Goal: Information Seeking & Learning: Find specific fact

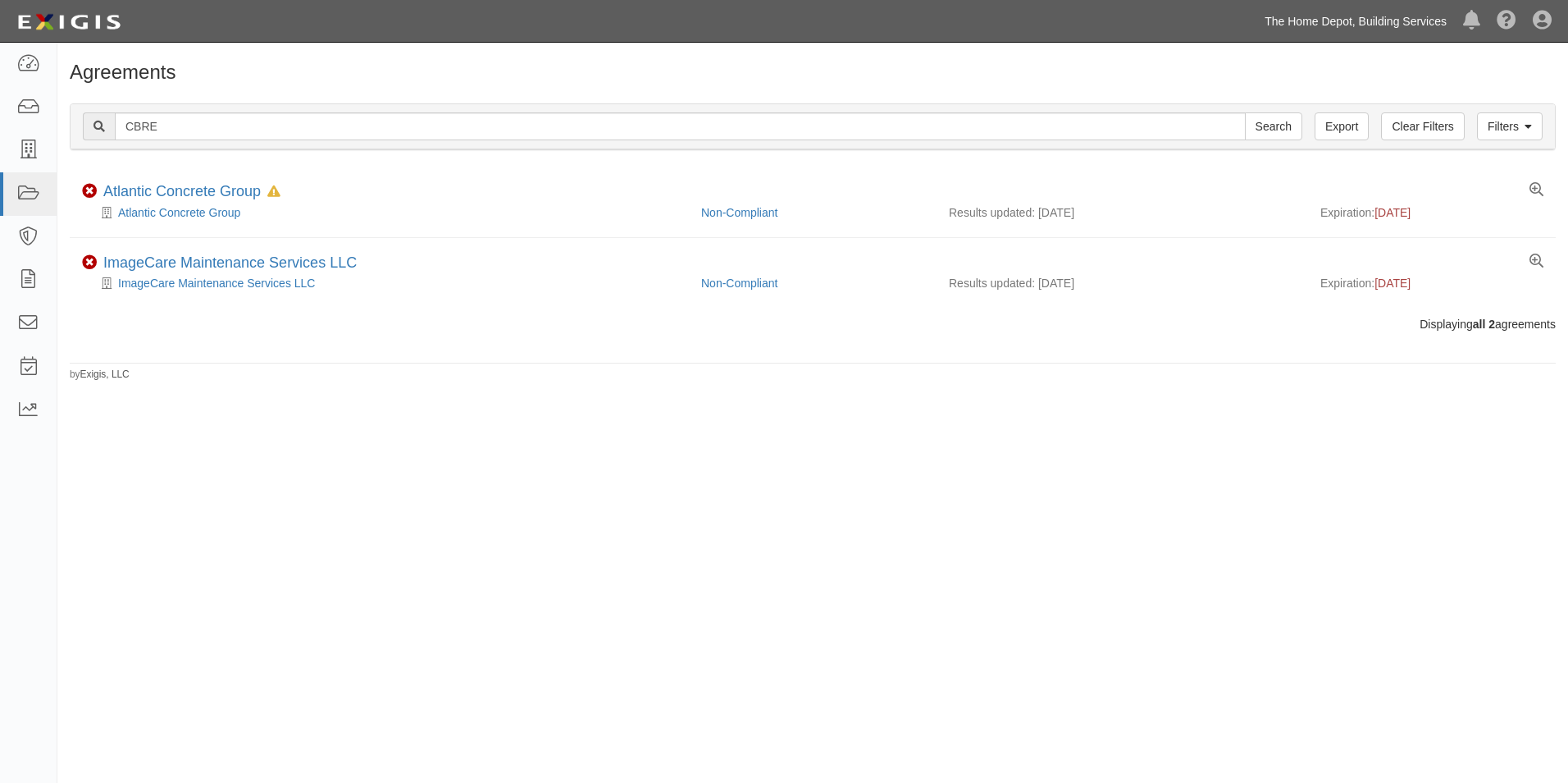
click at [1270, 18] on link "The Home Depot, Building Services" at bounding box center [1355, 20] width 198 height 33
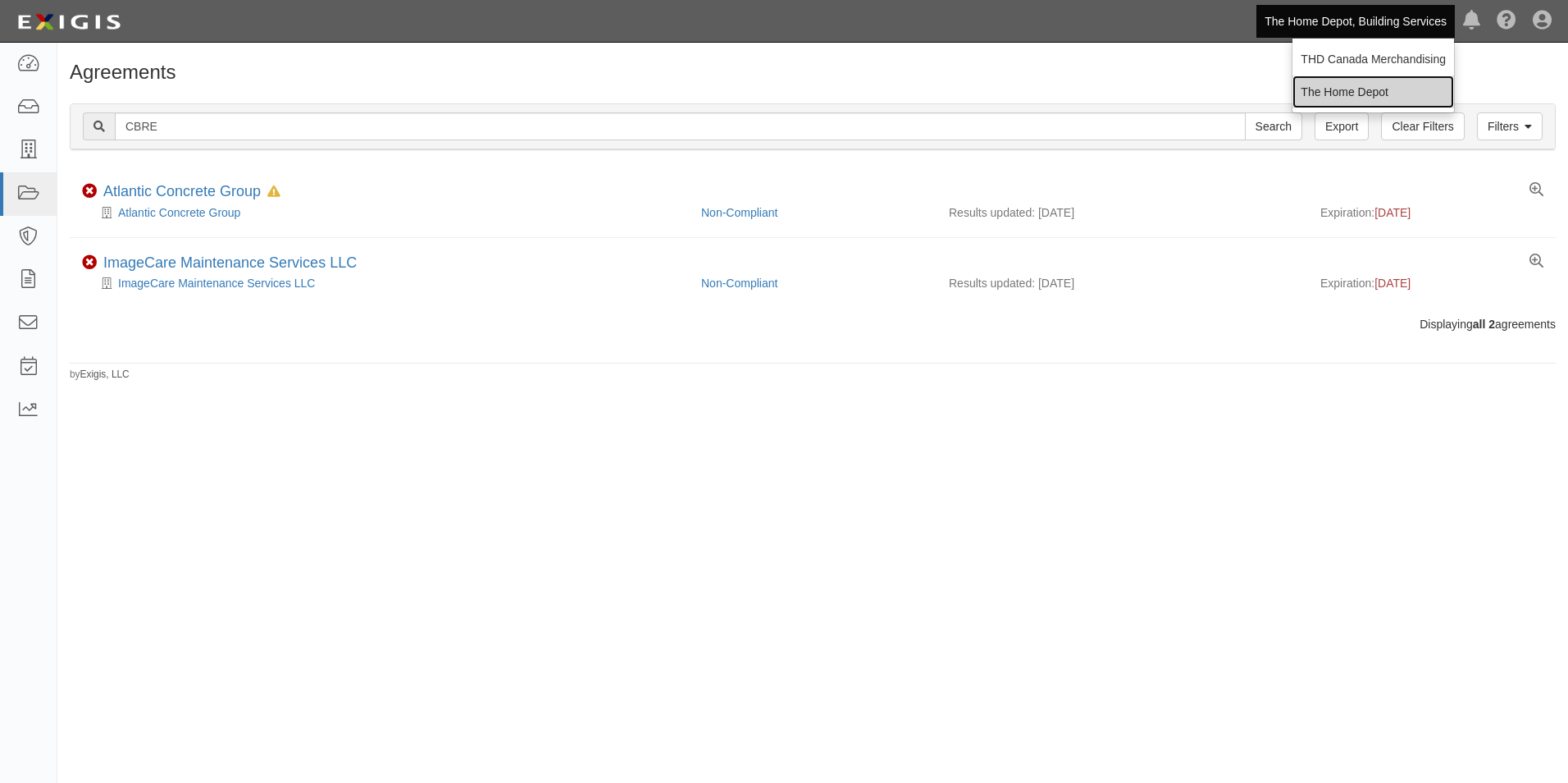
click at [1314, 82] on link "The Home Depot" at bounding box center [1374, 91] width 162 height 33
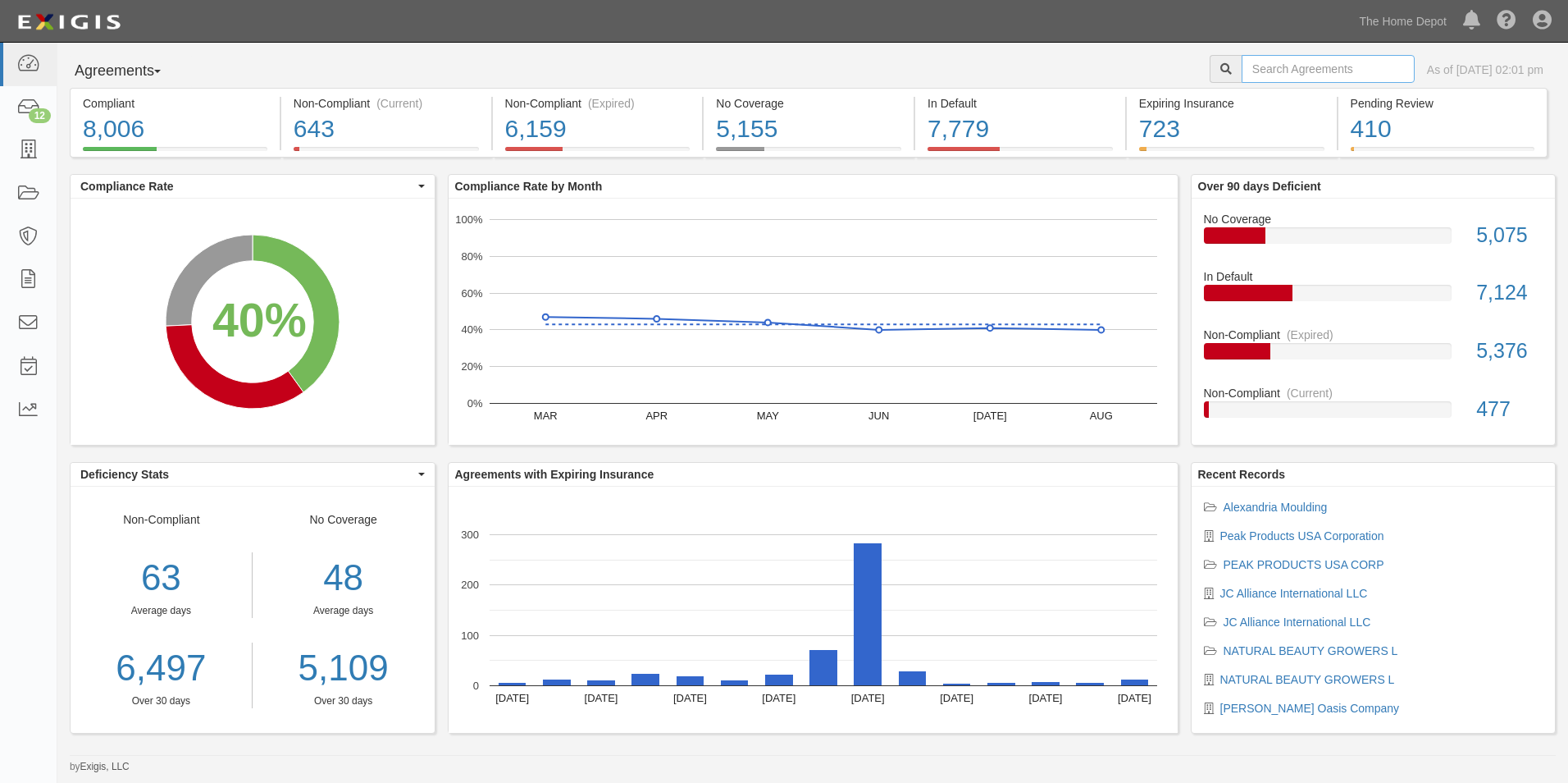
click at [1262, 71] on input "text" at bounding box center [1328, 69] width 173 height 28
type input "the plant company"
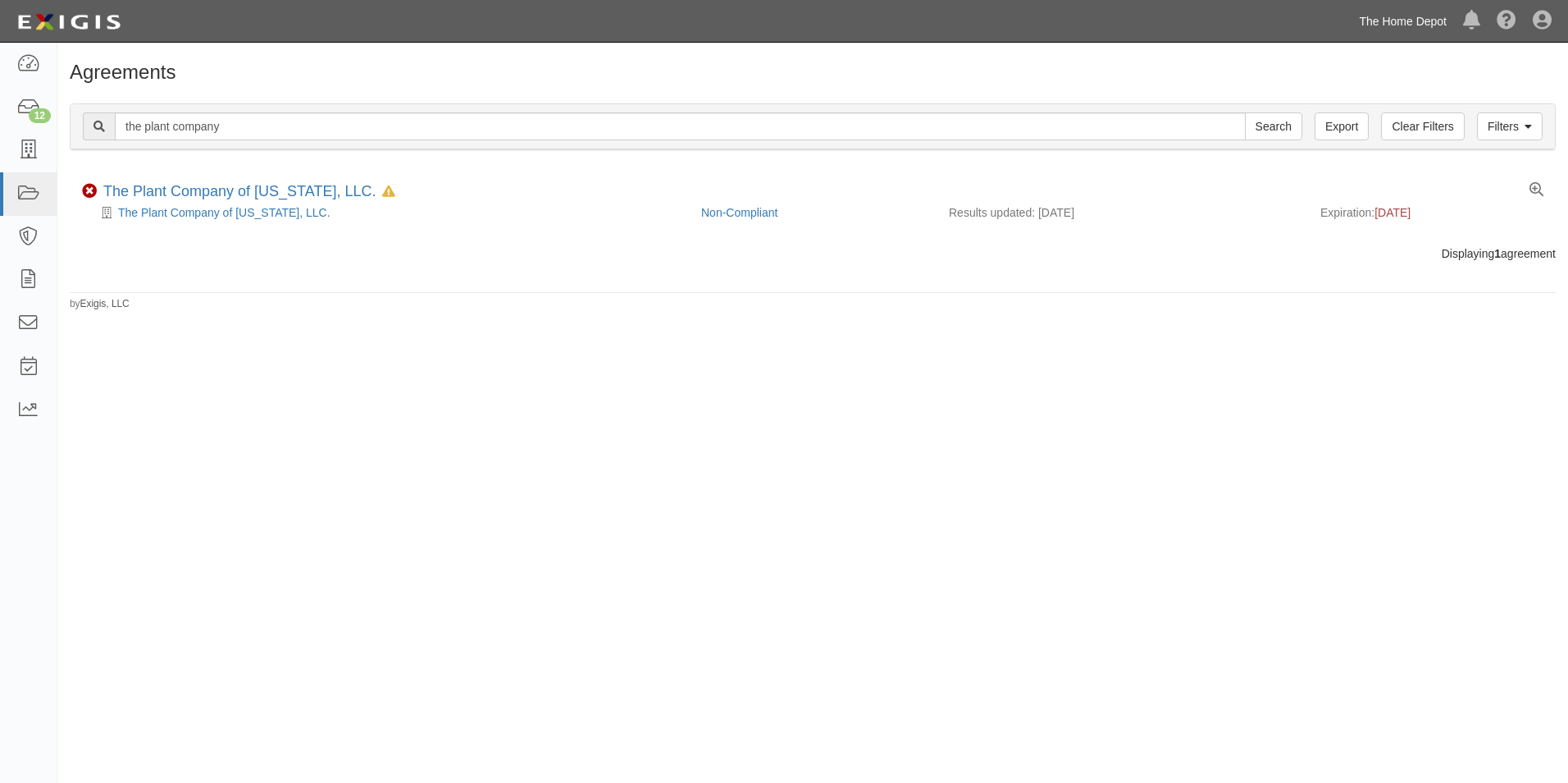
click at [1375, 26] on link "The Home Depot" at bounding box center [1402, 20] width 104 height 33
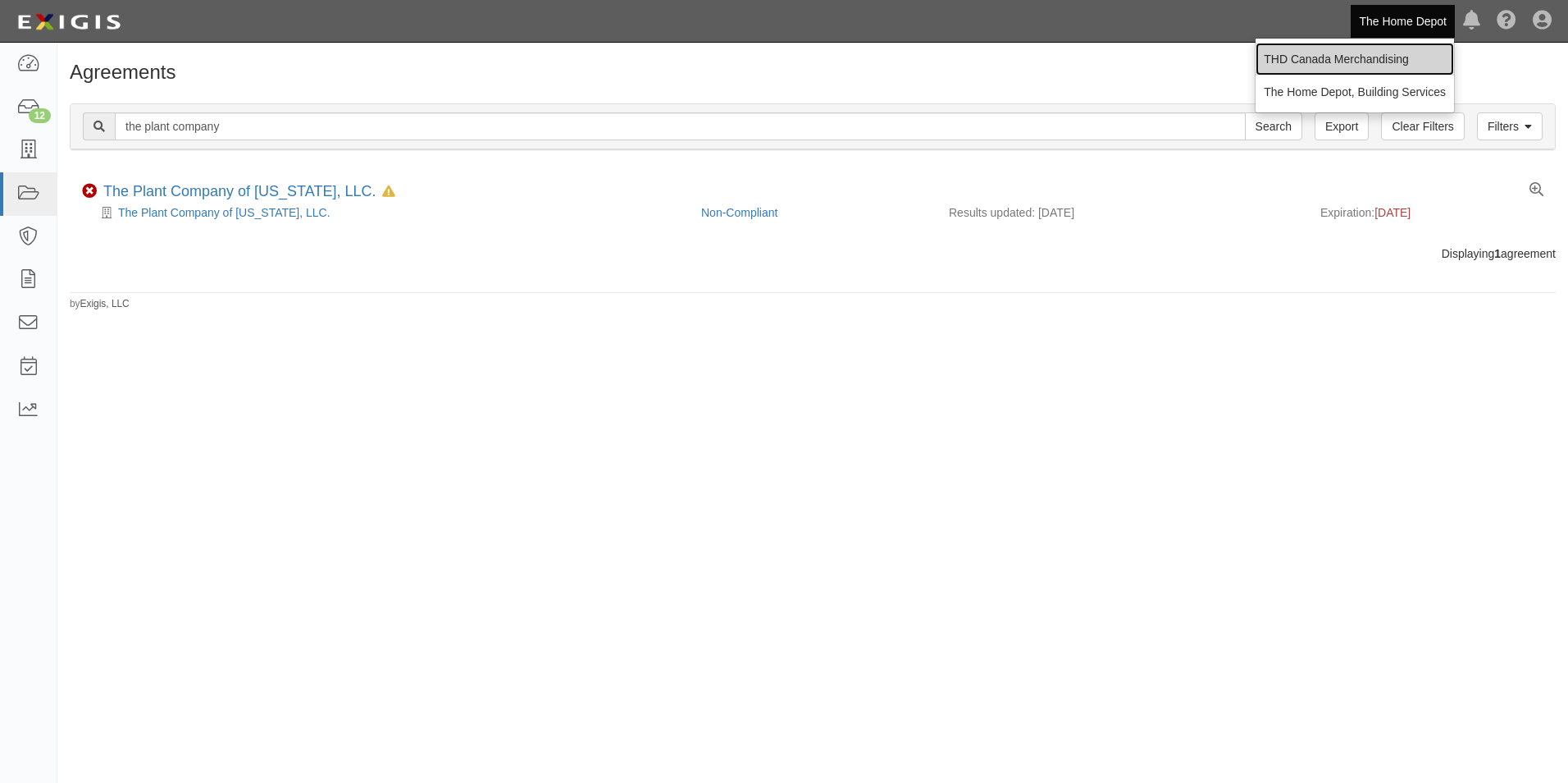
click at [1372, 49] on link "THD Canada Merchandising" at bounding box center [1354, 59] width 198 height 33
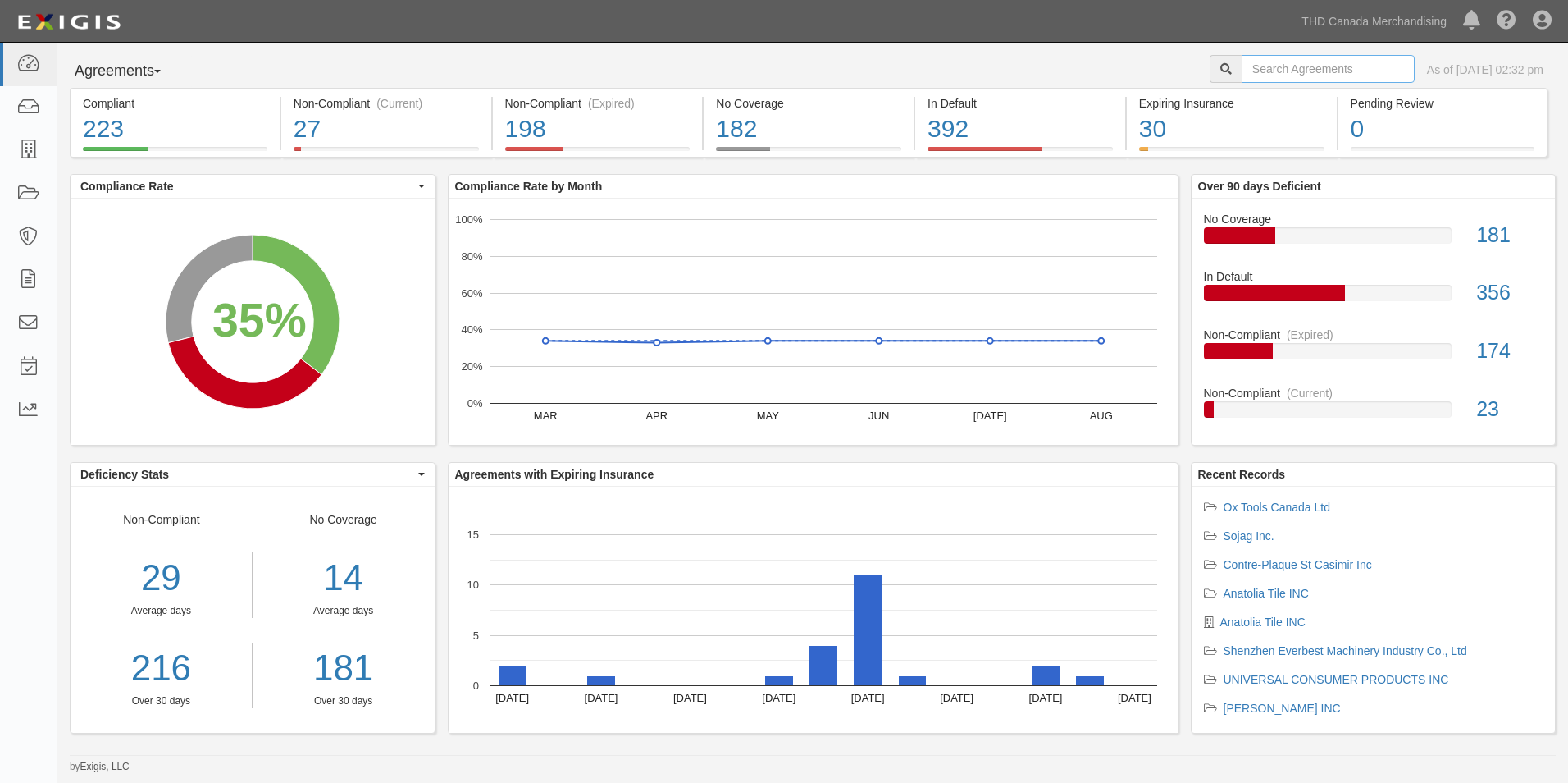
click at [1355, 61] on input "text" at bounding box center [1328, 69] width 173 height 28
type input "Peak Products"
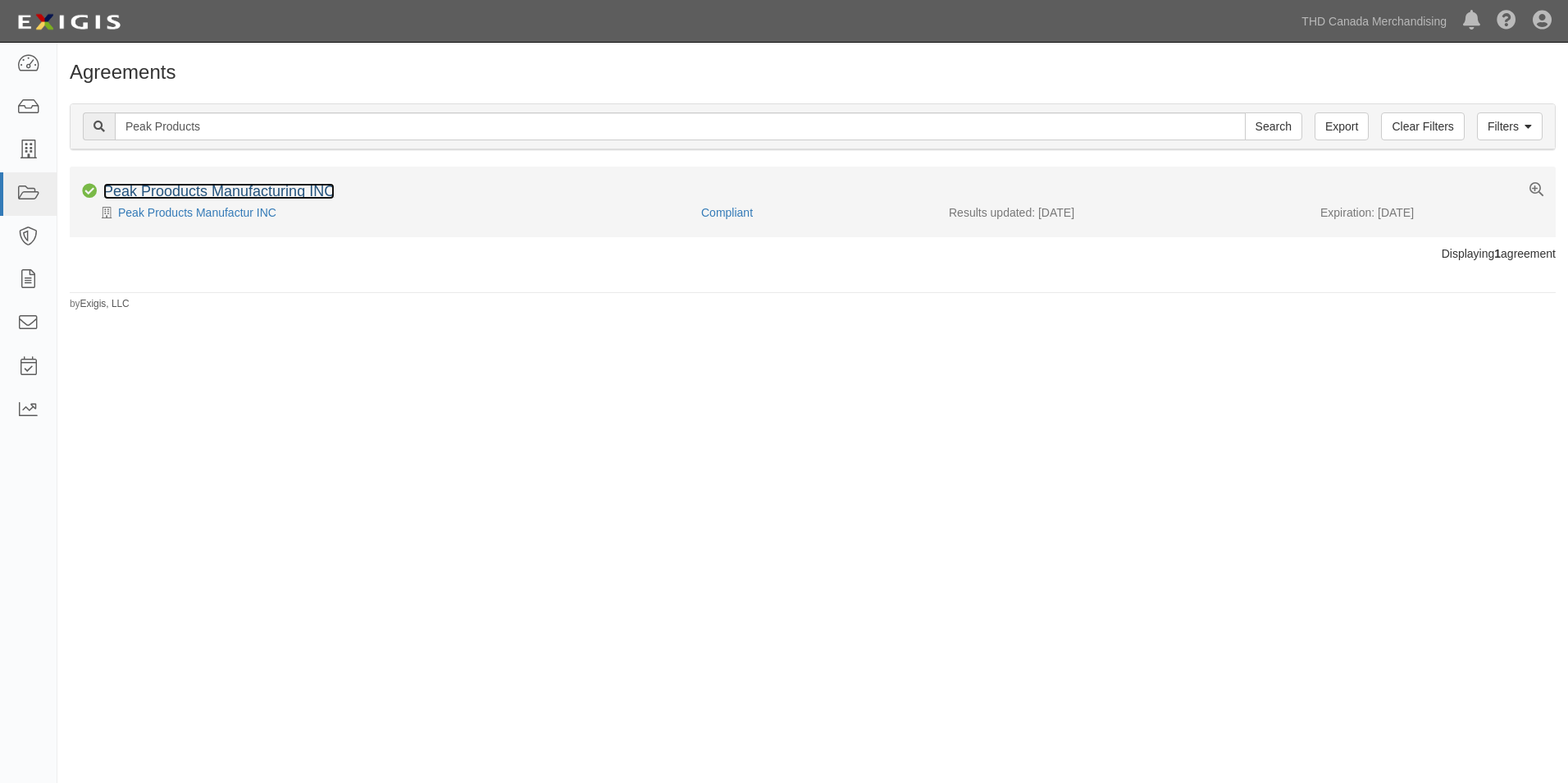
click at [325, 196] on link "Peak Prooducts Manufacturing INC" at bounding box center [219, 191] width 231 height 17
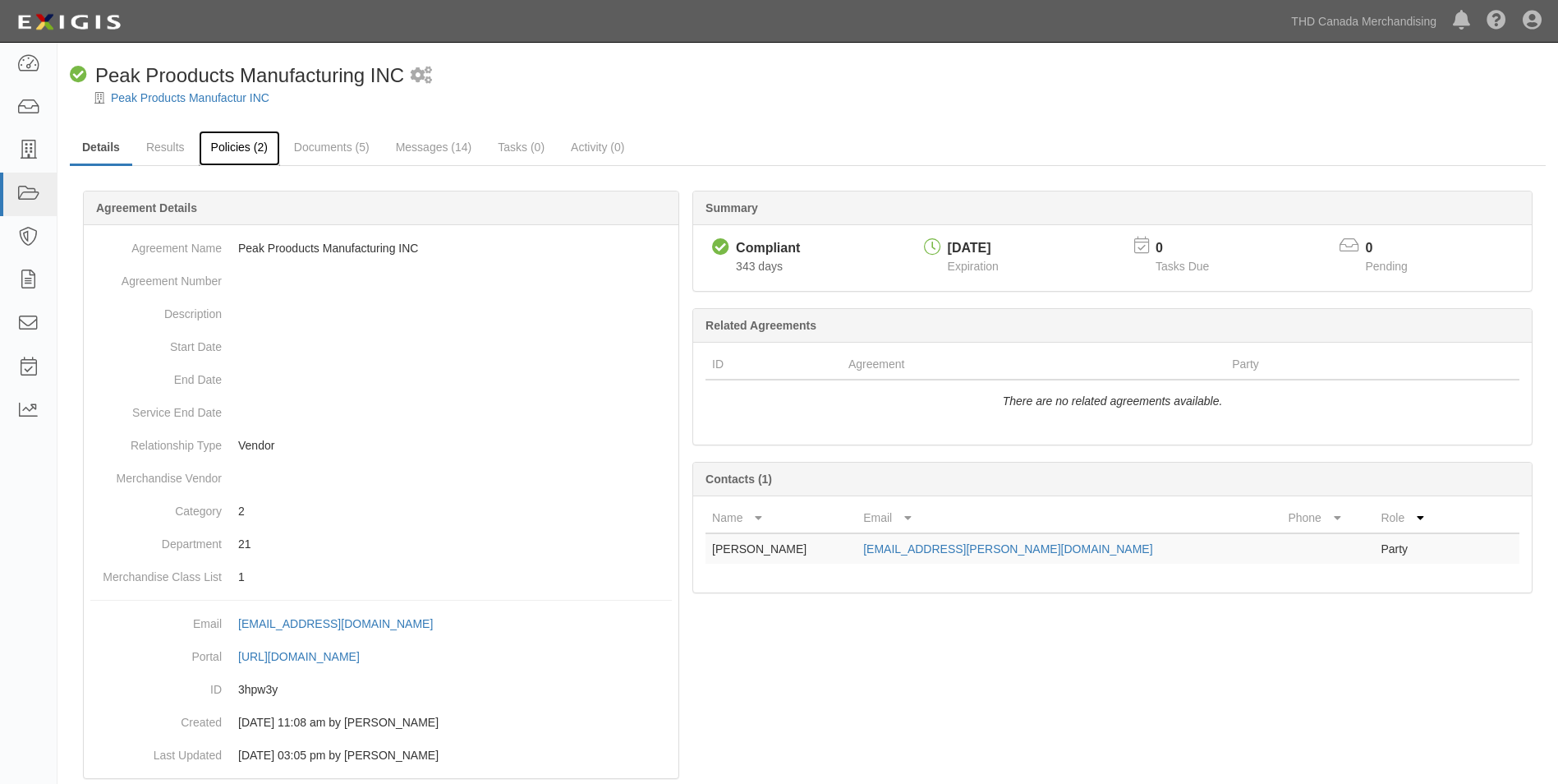
click at [241, 157] on link "Policies (2)" at bounding box center [239, 148] width 81 height 35
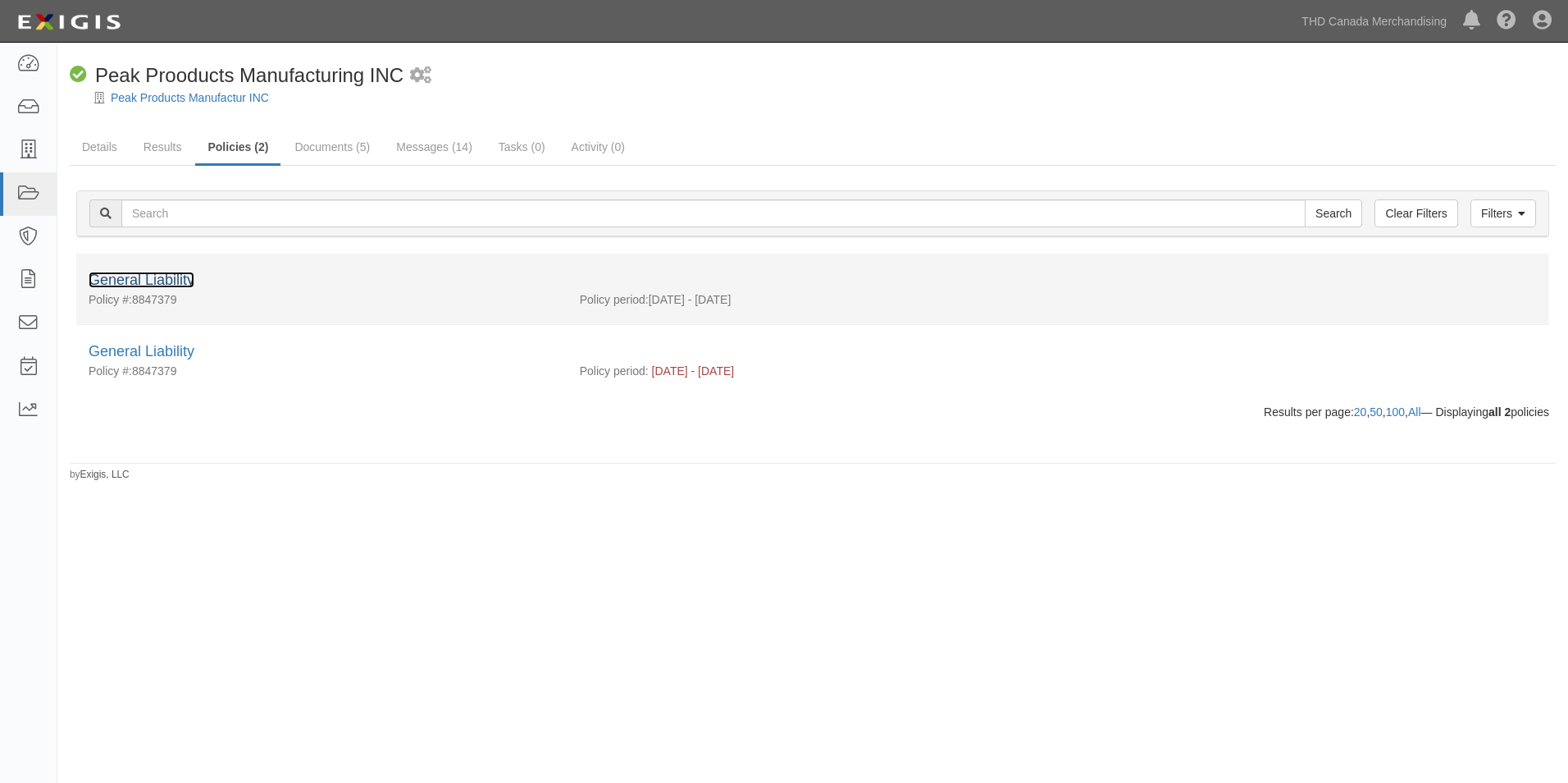
click at [175, 277] on link "General Liability" at bounding box center [141, 280] width 106 height 17
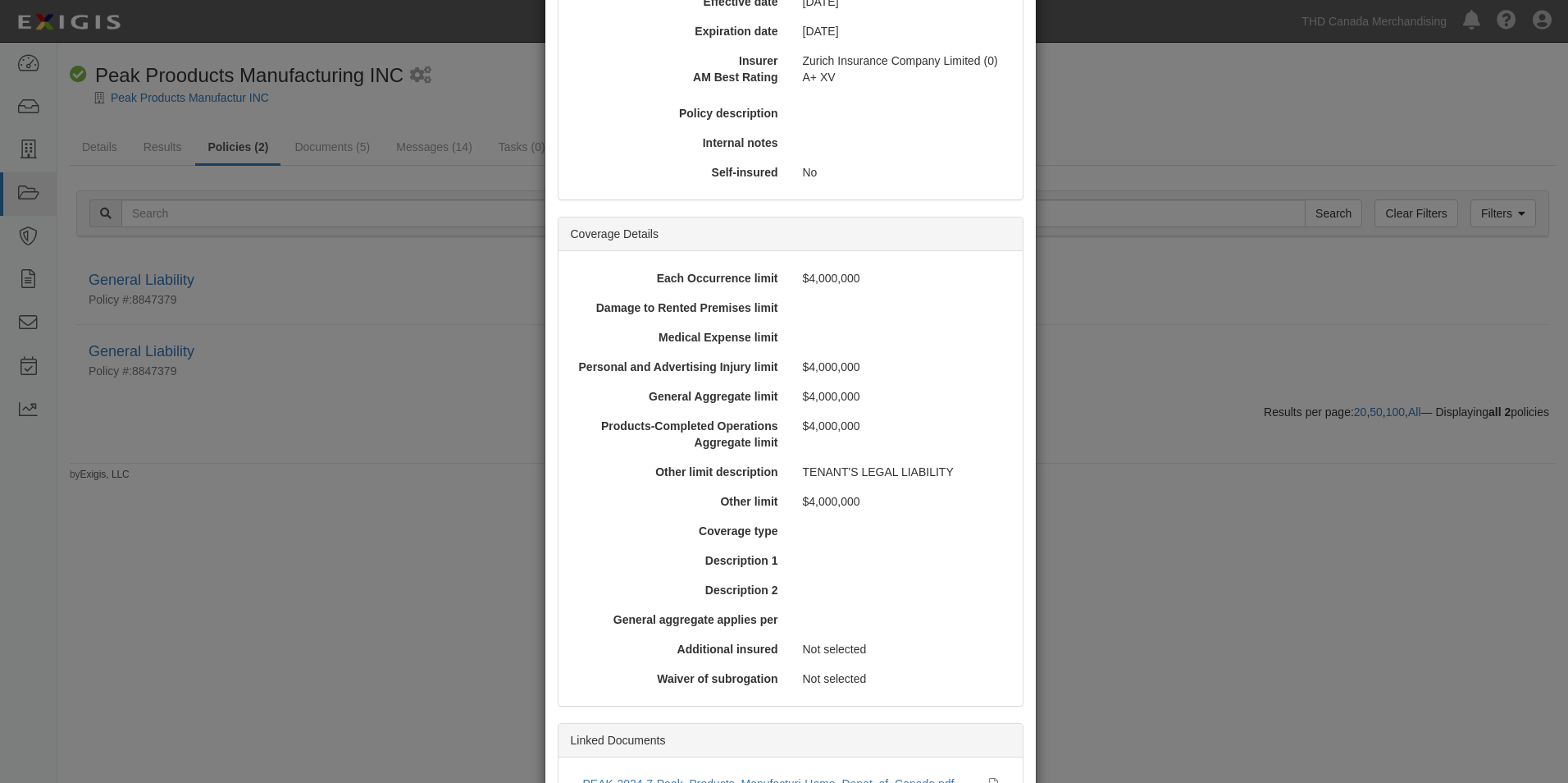
scroll to position [359, 0]
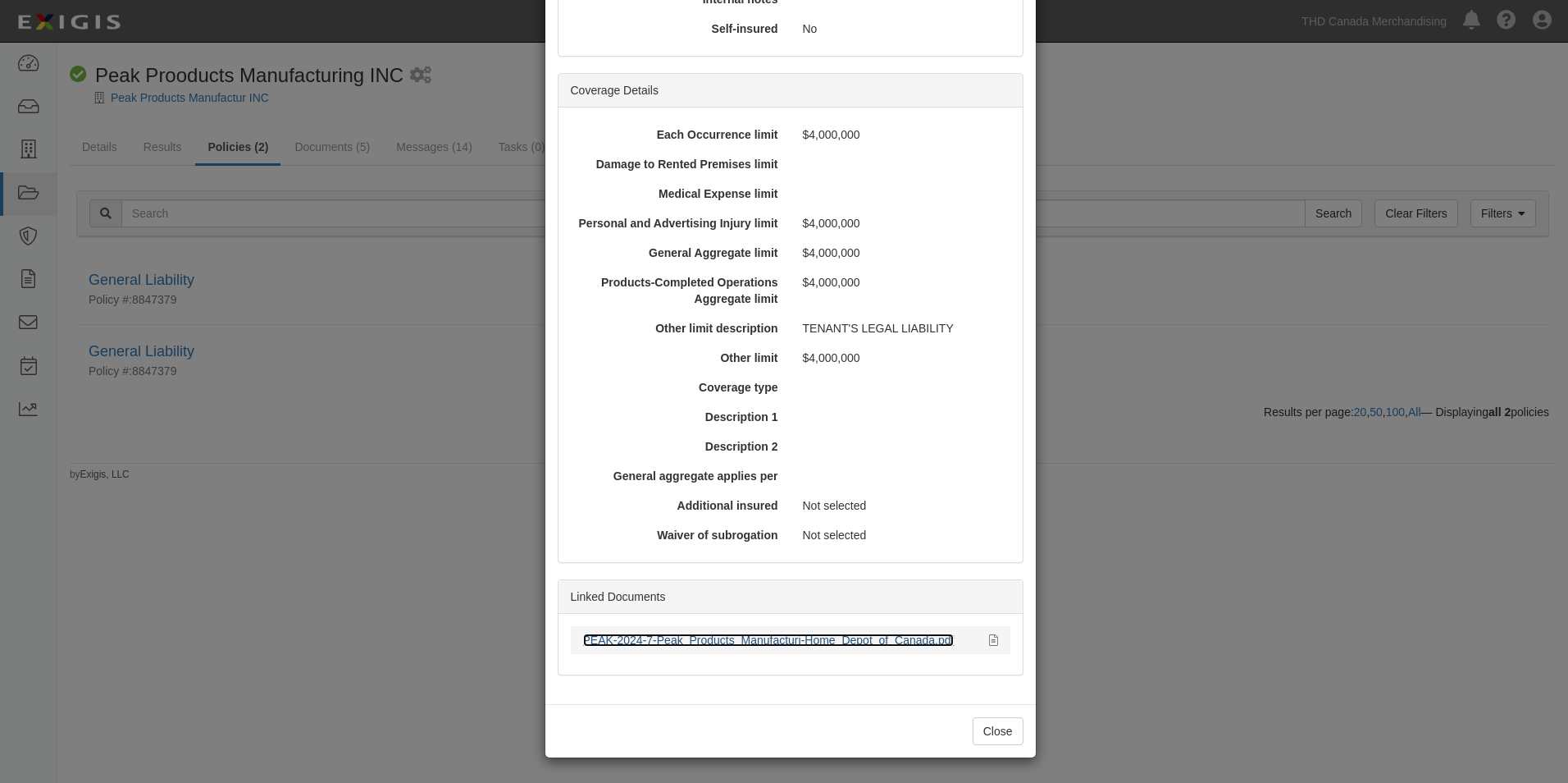
click at [744, 633] on link "PEAK-2024-7-Peak_Products_Manufacturi-Home_Depot_of_Canada.pdf" at bounding box center [768, 640] width 371 height 13
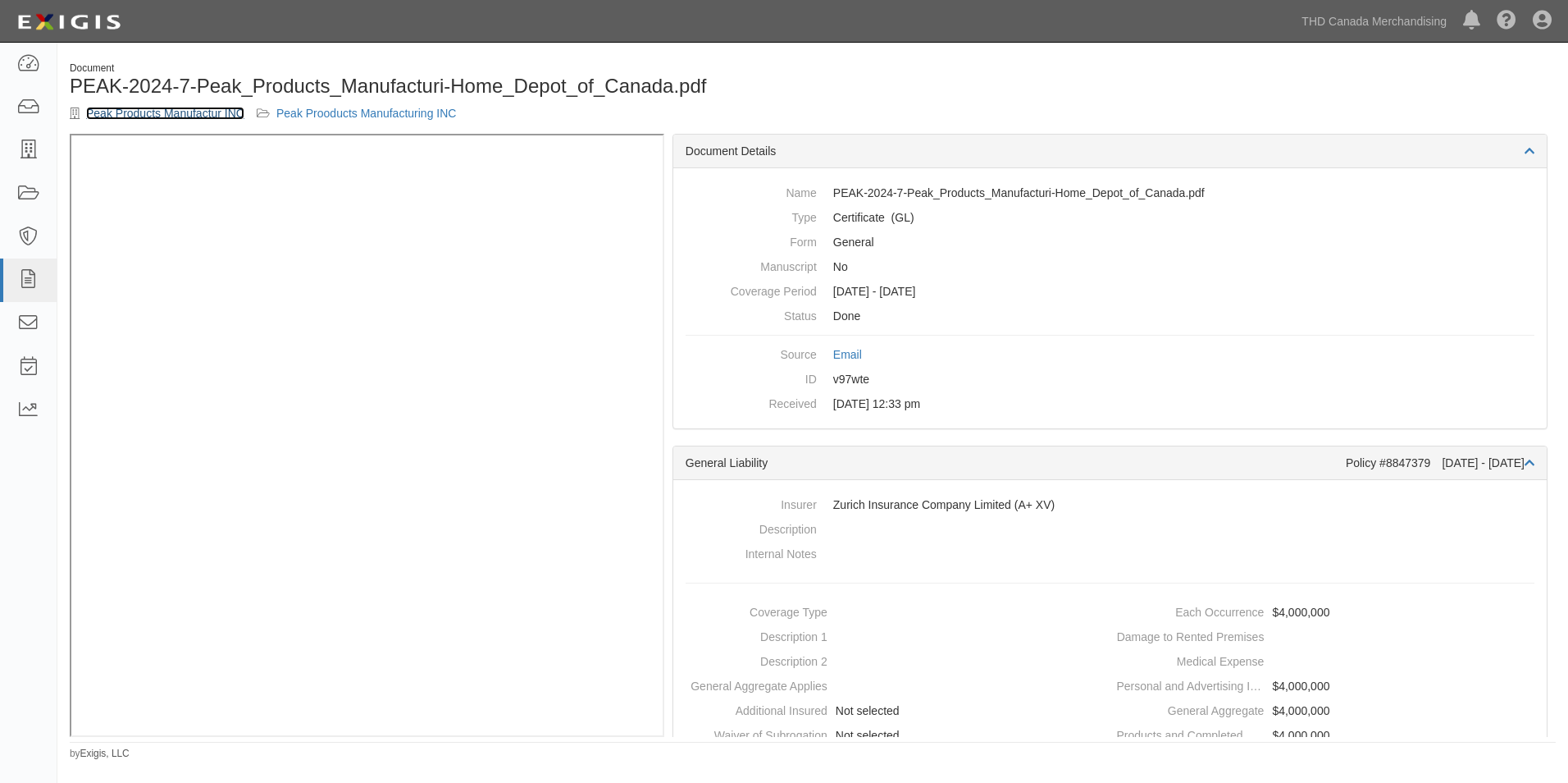
click at [141, 114] on link "Peak Products Manufactur INC" at bounding box center [166, 114] width 158 height 13
